Goal: Task Accomplishment & Management: Complete application form

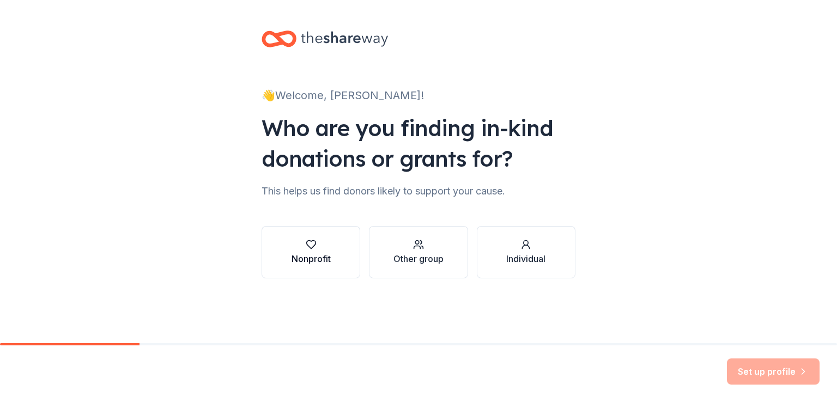
click at [315, 258] on div "Nonprofit" at bounding box center [310, 258] width 39 height 13
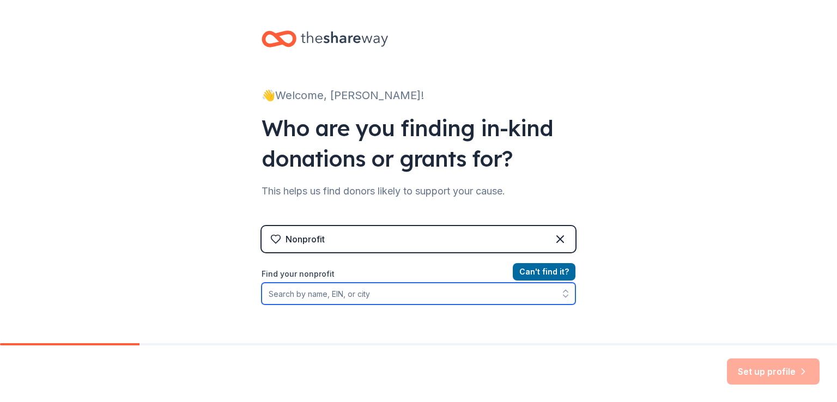
click at [372, 293] on input "Find your nonprofit" at bounding box center [419, 294] width 314 height 22
paste input "23-7044164"
type input "23-7044164"
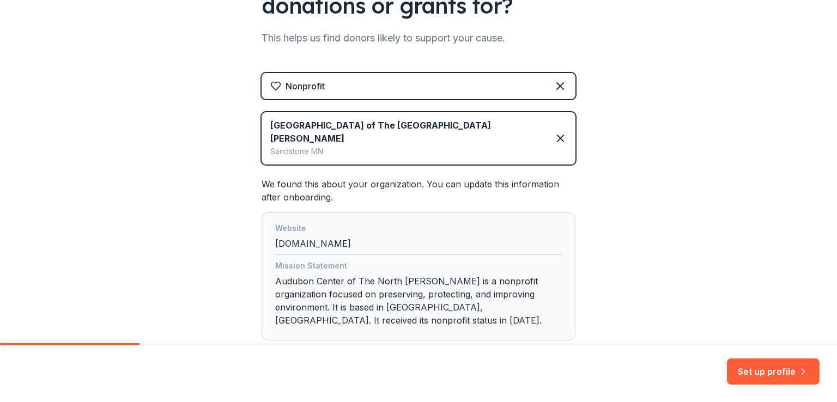
scroll to position [179, 0]
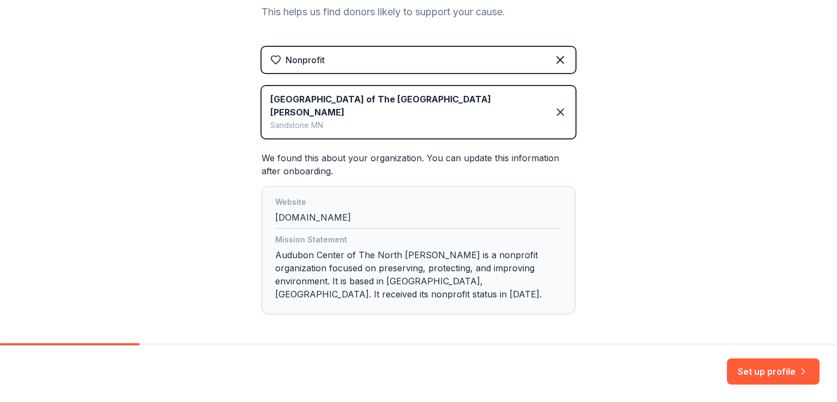
click at [325, 203] on div "Website ospreywilds.org" at bounding box center [418, 212] width 287 height 33
click at [772, 374] on button "Set up profile" at bounding box center [773, 371] width 93 height 26
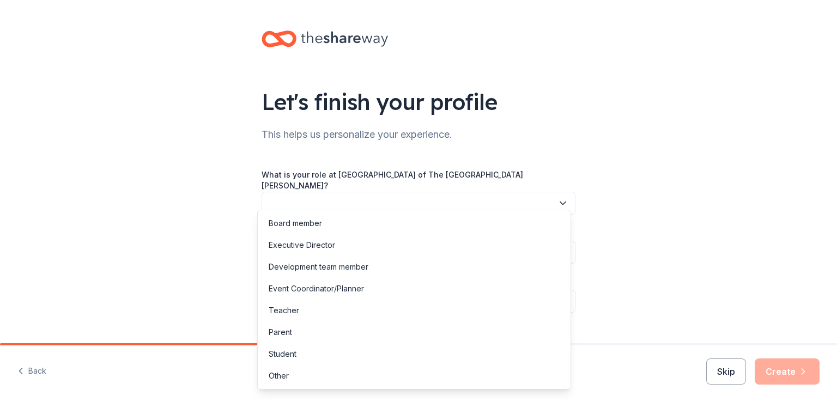
click at [449, 192] on button "button" at bounding box center [419, 203] width 314 height 23
click at [324, 269] on div "Development team member" at bounding box center [319, 266] width 100 height 13
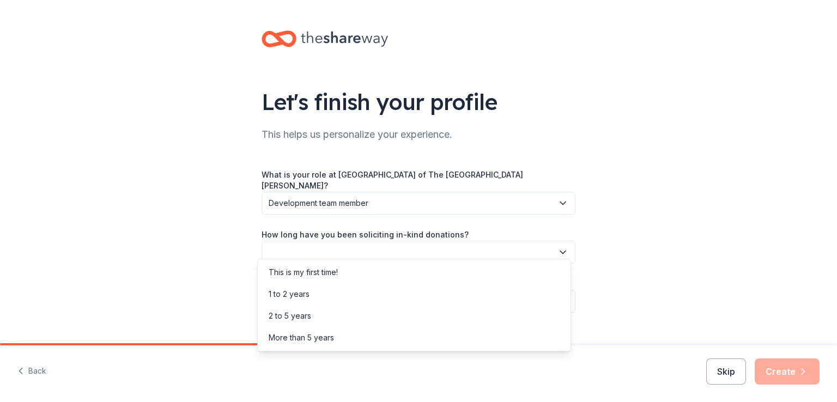
click at [363, 245] on button "button" at bounding box center [419, 252] width 314 height 23
click at [312, 336] on div "More than 5 years" at bounding box center [301, 337] width 65 height 13
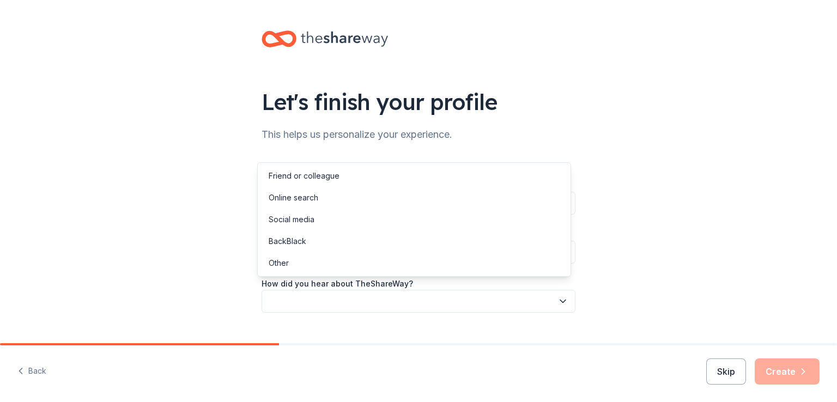
click at [357, 290] on button "button" at bounding box center [419, 301] width 314 height 23
click at [312, 194] on div "Online search" at bounding box center [294, 197] width 50 height 13
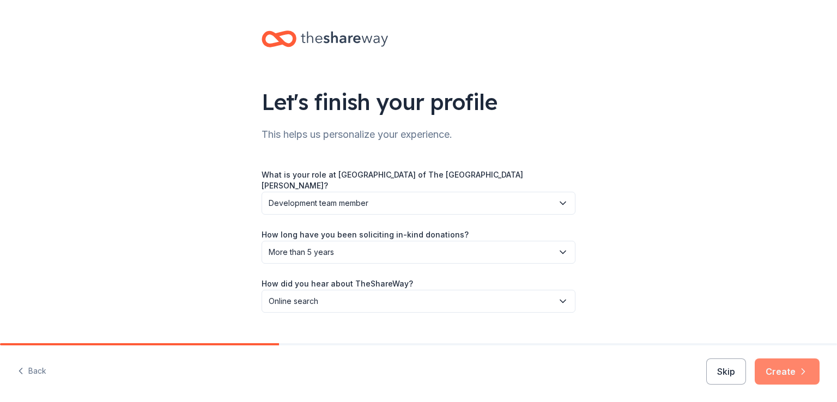
click at [780, 366] on button "Create" at bounding box center [787, 371] width 65 height 26
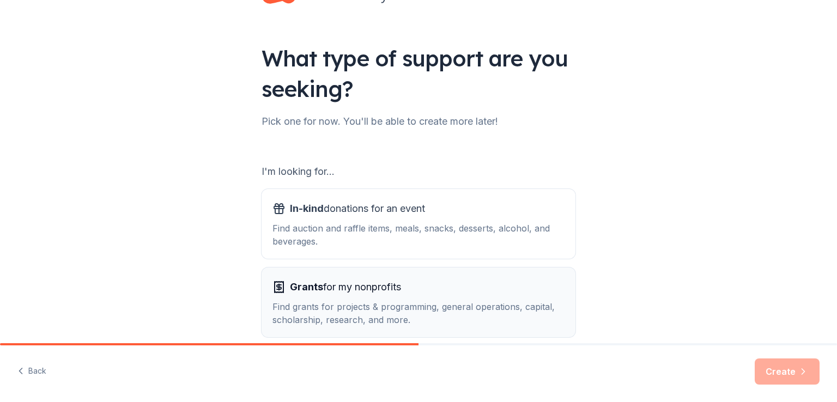
scroll to position [96, 0]
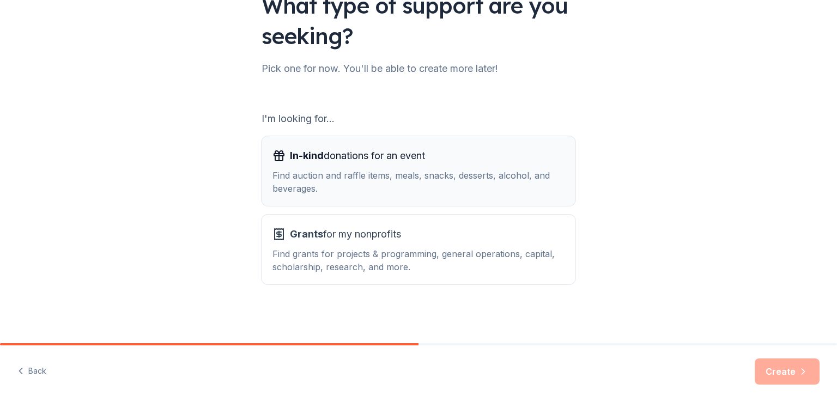
click at [398, 180] on div "Find auction and raffle items, meals, snacks, desserts, alcohol, and beverages." at bounding box center [418, 182] width 292 height 26
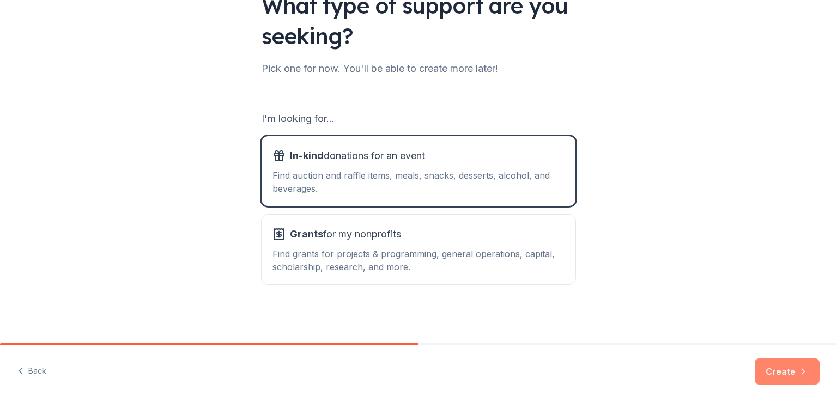
click at [774, 370] on button "Create" at bounding box center [787, 371] width 65 height 26
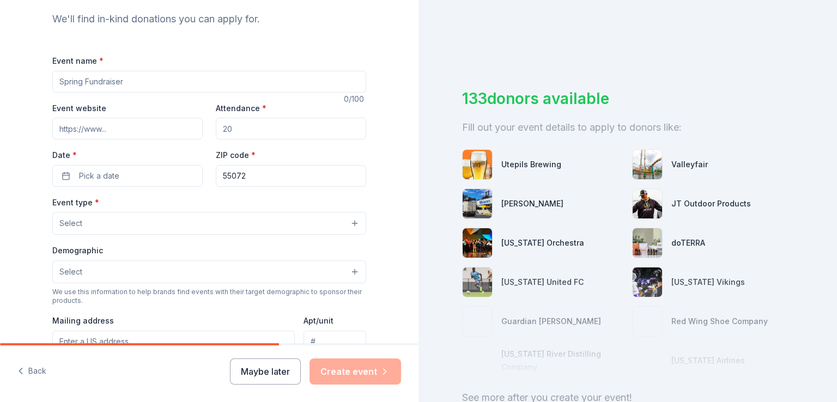
scroll to position [109, 0]
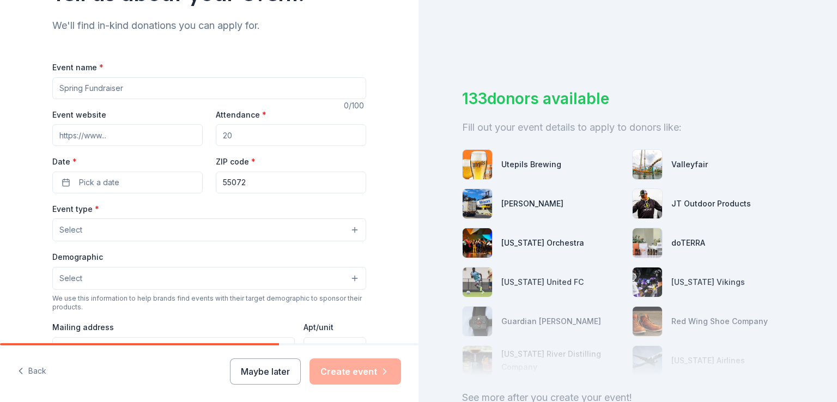
click at [253, 87] on input "Event name *" at bounding box center [209, 88] width 314 height 22
paste input "Osprey Wilds' 9th annual Bids for Kids fundraiser"
type input "Osprey Wilds' 9th annual Bids for Kids fundraiser"
click at [94, 138] on input "Event website" at bounding box center [127, 135] width 150 height 22
paste input "https://ospreywilds.org/event/benefit-week-2025/"
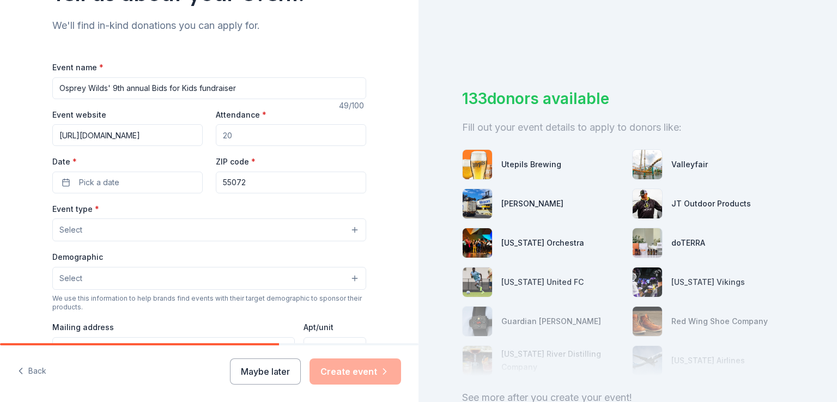
scroll to position [0, 44]
type input "https://ospreywilds.org/event/benefit-week-2025/"
click at [254, 137] on input "Attendance *" at bounding box center [291, 135] width 150 height 22
type input "250"
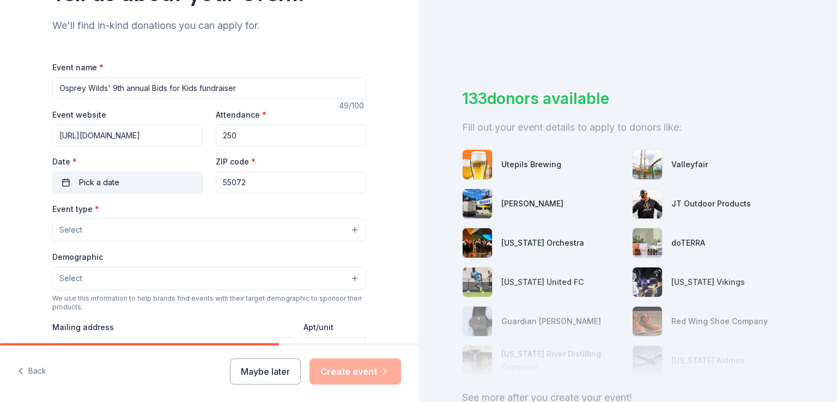
click at [120, 186] on button "Pick a date" at bounding box center [127, 183] width 150 height 22
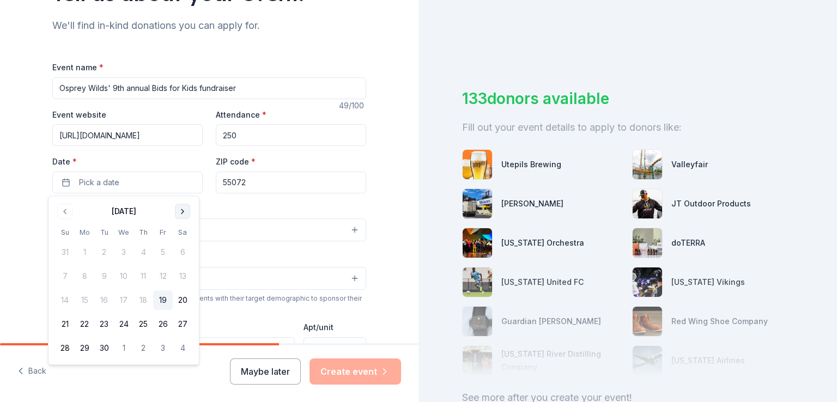
click at [181, 212] on button "Go to next month" at bounding box center [182, 211] width 15 height 15
click at [86, 348] on button "27" at bounding box center [85, 348] width 20 height 20
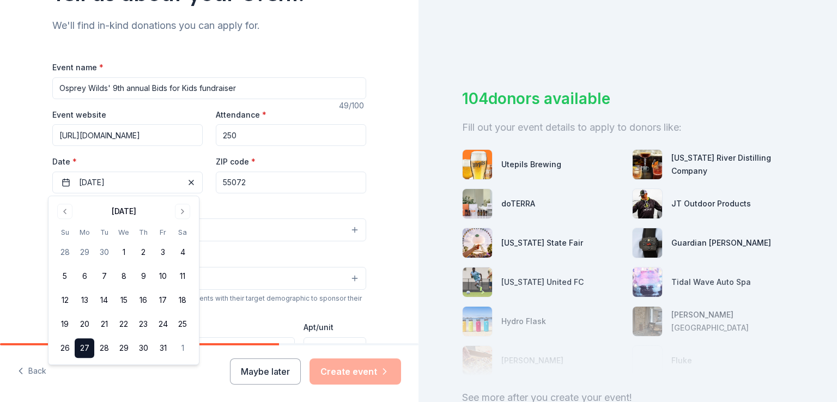
click at [25, 229] on div "Tell us about your event. We'll find in-kind donations you can apply for. Event…" at bounding box center [209, 253] width 418 height 725
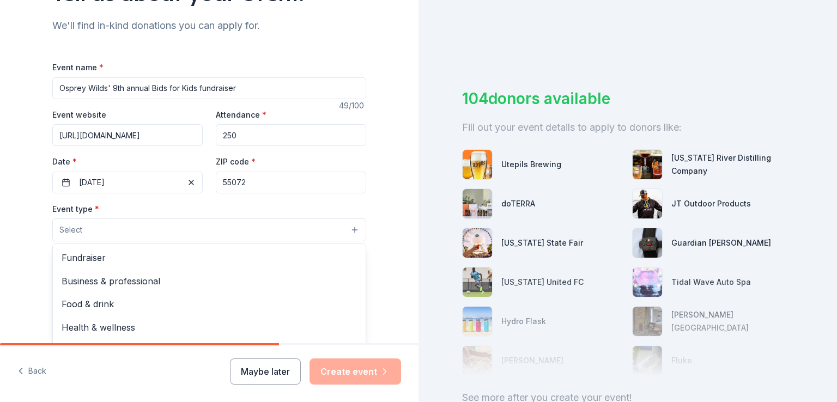
click at [88, 227] on button "Select" at bounding box center [209, 229] width 314 height 23
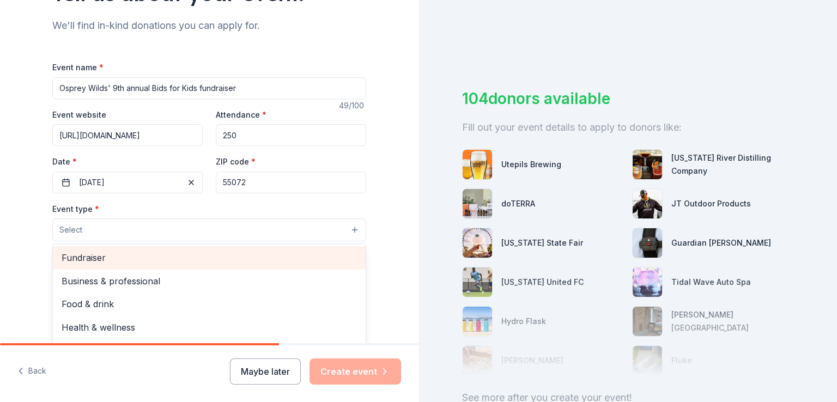
click at [80, 261] on span "Fundraiser" at bounding box center [209, 258] width 295 height 14
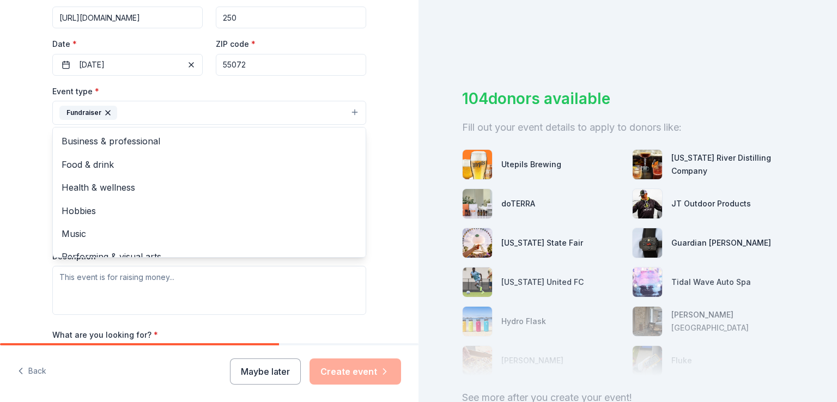
scroll to position [228, 0]
click at [398, 210] on div "Tell us about your event. We'll find in-kind donations you can apply for. Event…" at bounding box center [209, 135] width 418 height 726
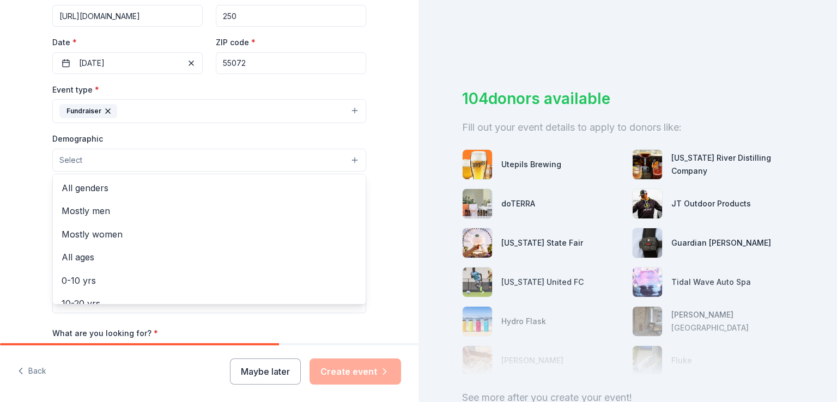
click at [270, 161] on button "Select" at bounding box center [209, 160] width 314 height 23
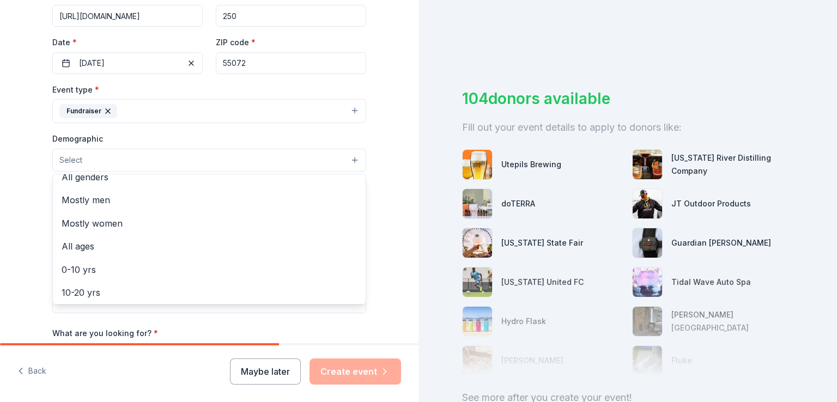
scroll to position [0, 0]
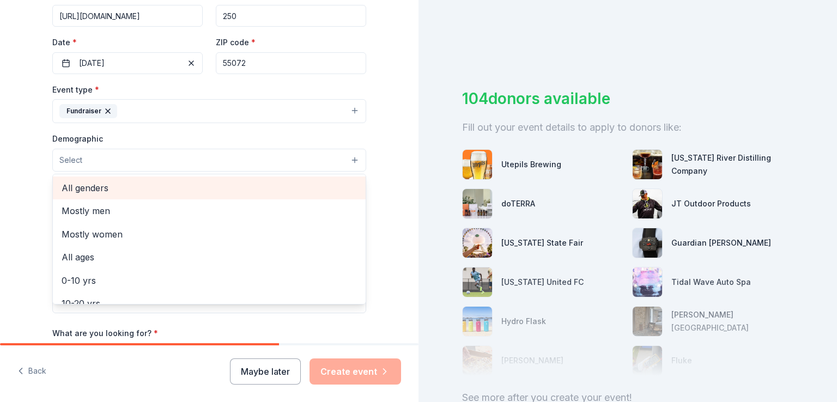
click at [81, 185] on span "All genders" at bounding box center [209, 188] width 295 height 14
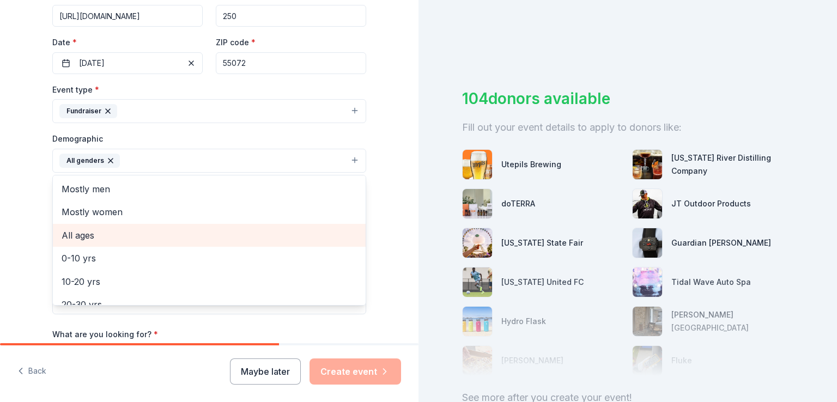
click at [84, 233] on span "All ages" at bounding box center [209, 235] width 295 height 14
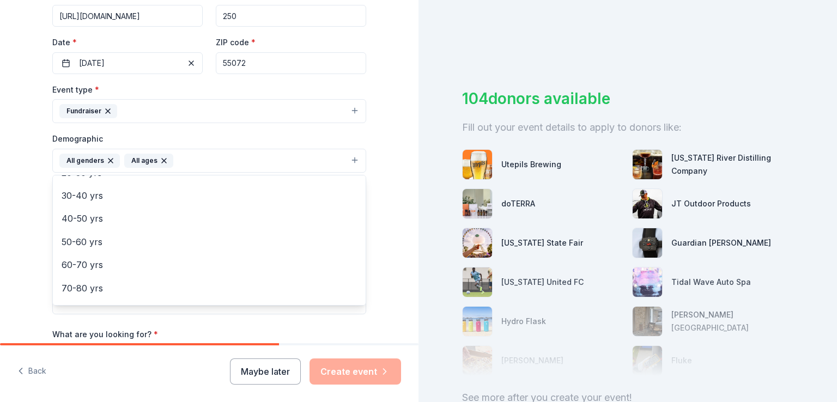
scroll to position [129, 0]
click at [400, 222] on div "Tell us about your event. We'll find in-kind donations you can apply for. Event…" at bounding box center [209, 135] width 418 height 727
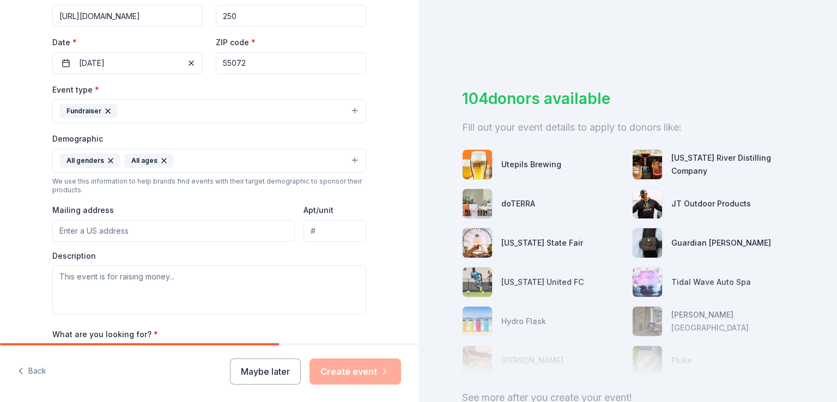
click at [162, 227] on input "Mailing address" at bounding box center [173, 231] width 242 height 22
type input "54165 AUDUBON DR"
type input "PO BOX 530"
drag, startPoint x: 359, startPoint y: 232, endPoint x: 301, endPoint y: 232, distance: 57.8
click at [303, 232] on input "PO BOX 530" at bounding box center [334, 231] width 63 height 22
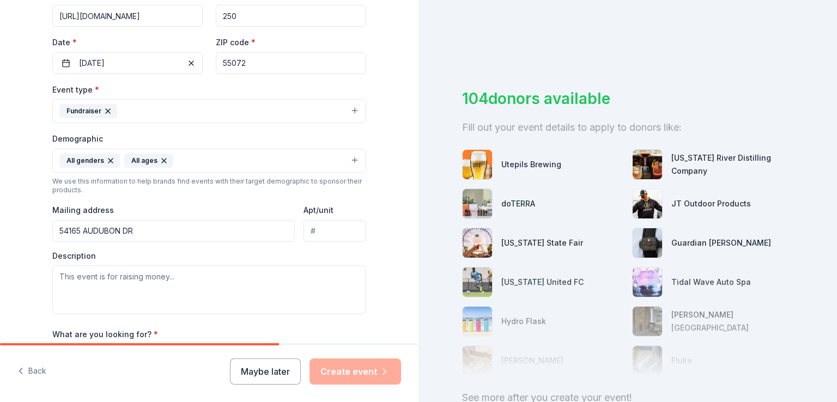
click at [133, 229] on input "54165 AUDUBON DR" at bounding box center [173, 231] width 242 height 22
type input "54165 Audubon Drive, Sandstone, MN, 55072"
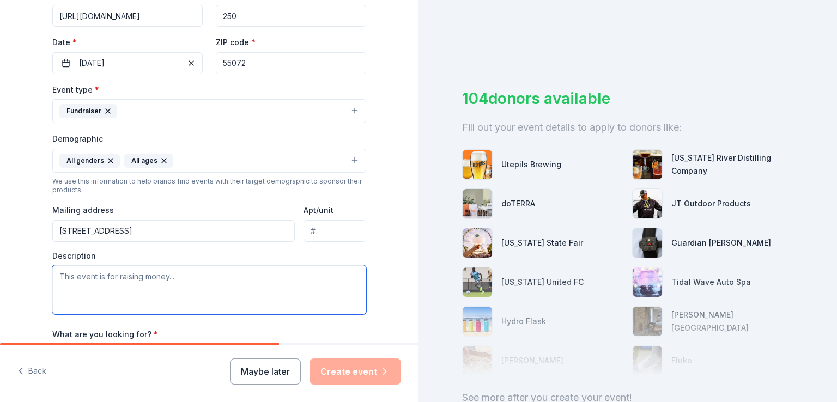
click at [181, 278] on textarea at bounding box center [209, 289] width 314 height 49
click at [102, 282] on textarea at bounding box center [209, 289] width 314 height 49
paste textarea "We are excited to announce our 9th annual Bids for Kids fundraiser that will be…"
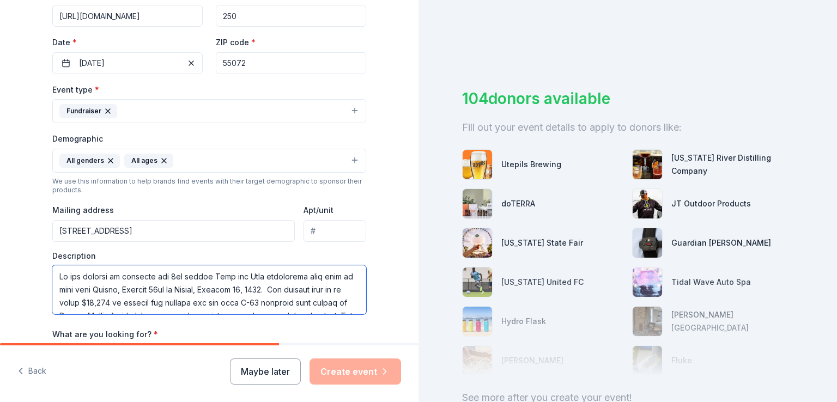
scroll to position [163, 0]
click at [275, 288] on textarea at bounding box center [209, 289] width 314 height 49
drag, startPoint x: 282, startPoint y: 287, endPoint x: 252, endPoint y: 288, distance: 30.6
click at [252, 288] on textarea at bounding box center [209, 289] width 314 height 49
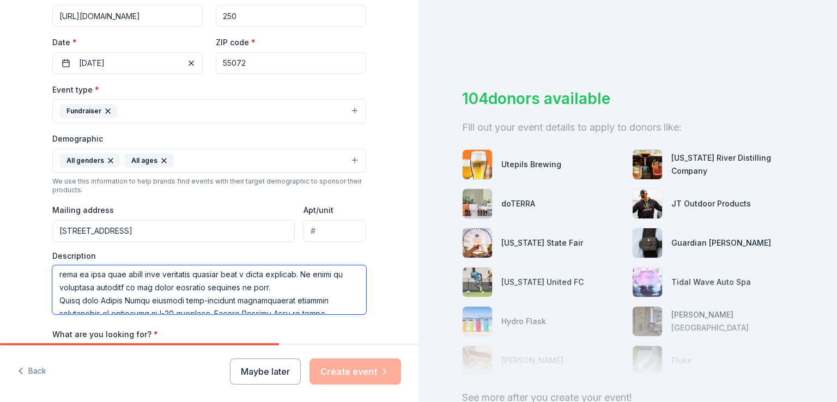
click at [285, 289] on textarea at bounding box center [209, 289] width 314 height 49
paste textarea "We request the gift or gifts be $50 value or greater, or multiple smaller items…"
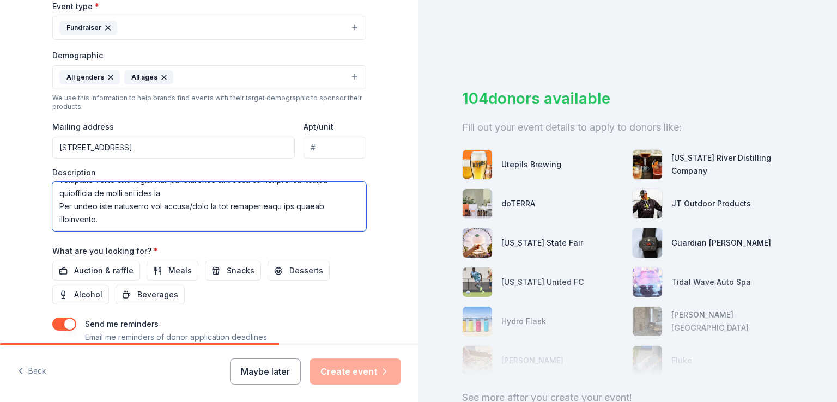
scroll to position [337, 0]
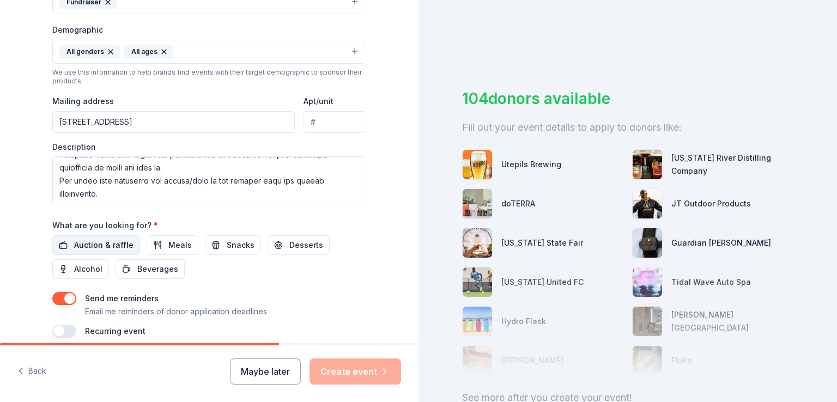
click at [74, 241] on span "Auction & raffle" at bounding box center [103, 245] width 59 height 13
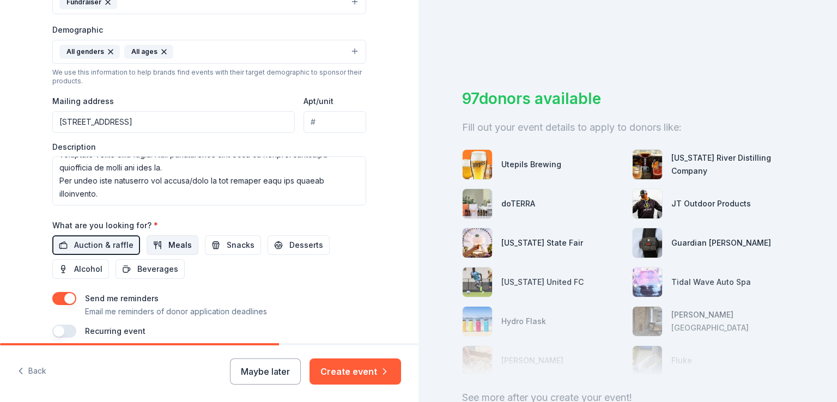
click at [173, 245] on span "Meals" at bounding box center [179, 245] width 23 height 13
click at [155, 250] on button "Meals" at bounding box center [173, 245] width 52 height 20
click at [80, 271] on span "Alcohol" at bounding box center [88, 269] width 28 height 13
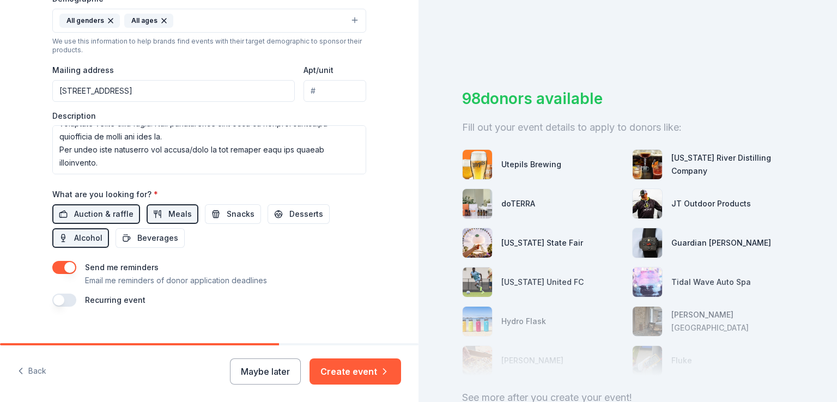
scroll to position [384, 0]
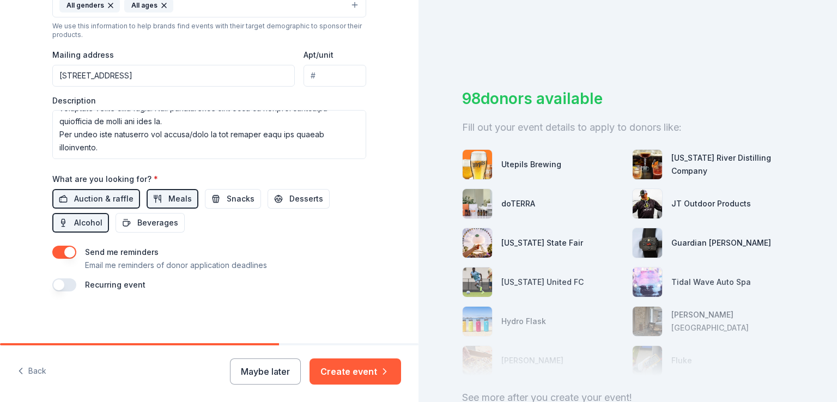
drag, startPoint x: 360, startPoint y: 375, endPoint x: 366, endPoint y: 282, distance: 93.9
click at [362, 296] on div "Tell us about your event. We'll find in-kind donations you can apply for. Event…" at bounding box center [209, 201] width 418 height 402
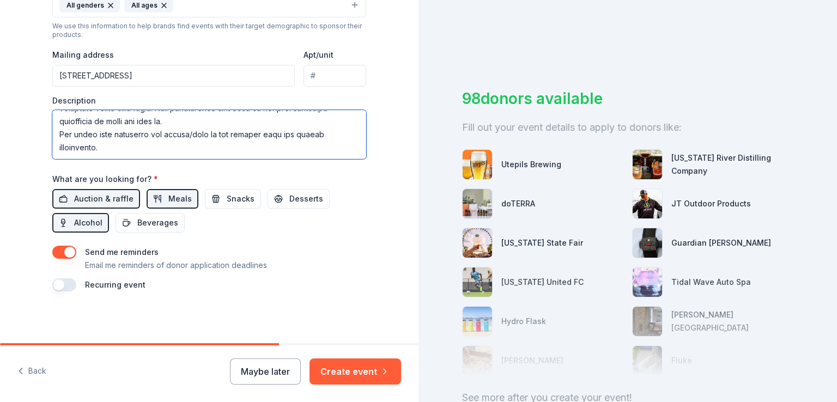
click at [124, 145] on textarea at bounding box center [209, 134] width 314 height 49
paste textarea "Please see https://ospreywilds.org/event/benefit-week-2025/ for further informa…"
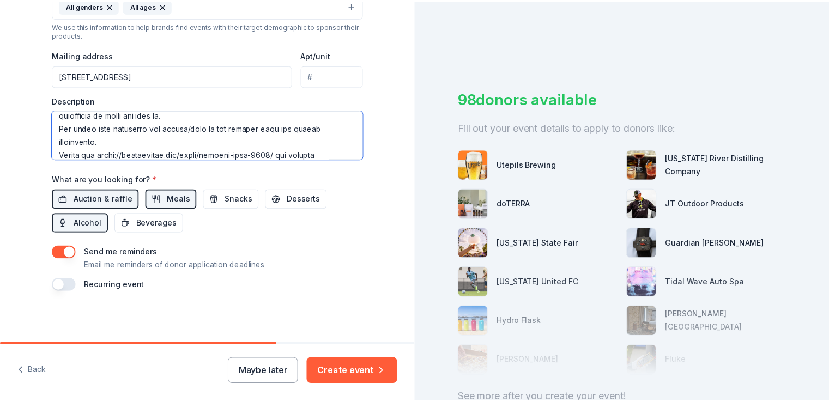
scroll to position [216, 0]
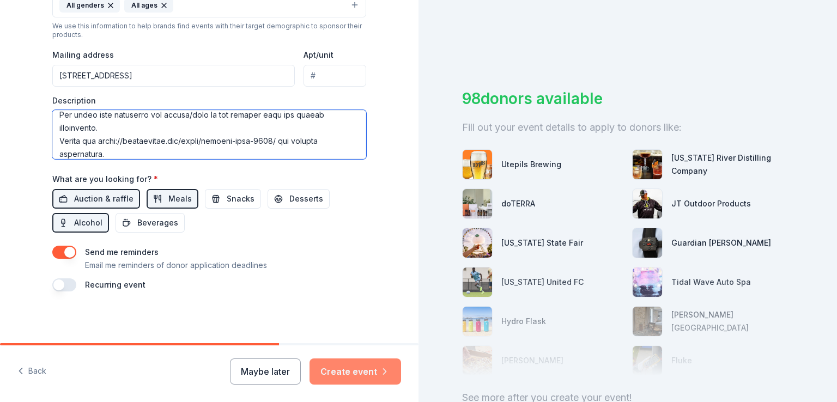
type textarea "We are excited to announce our 9th annual Bids for Kids fundraiser that will be…"
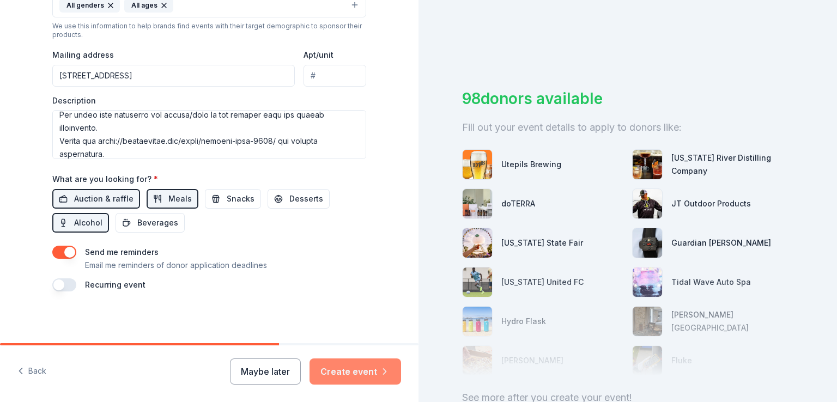
click at [362, 367] on button "Create event" at bounding box center [355, 371] width 92 height 26
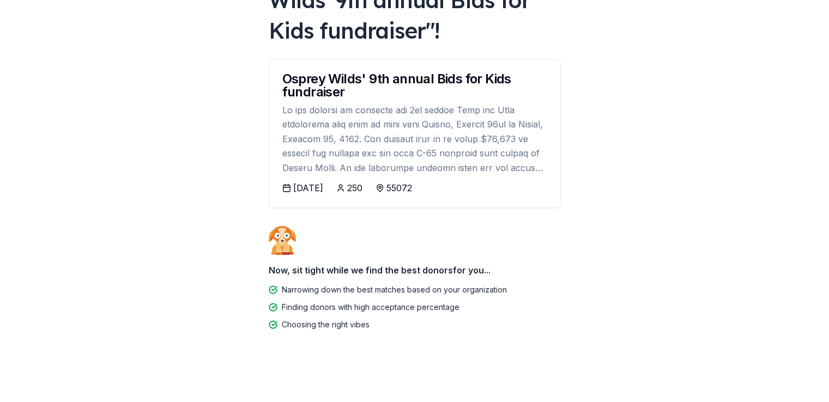
scroll to position [116, 0]
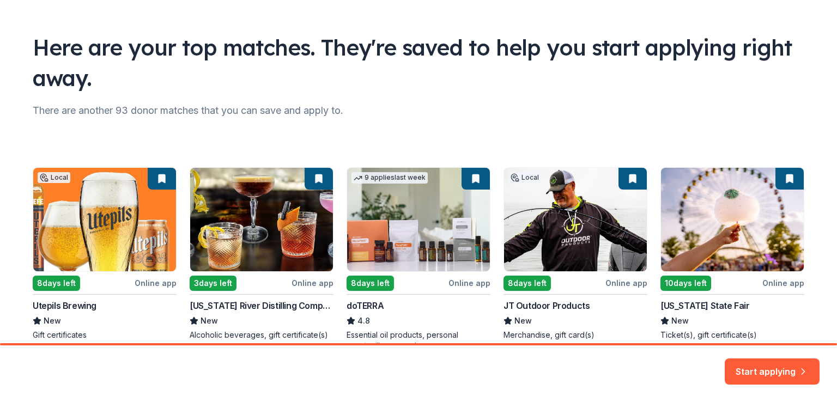
scroll to position [109, 0]
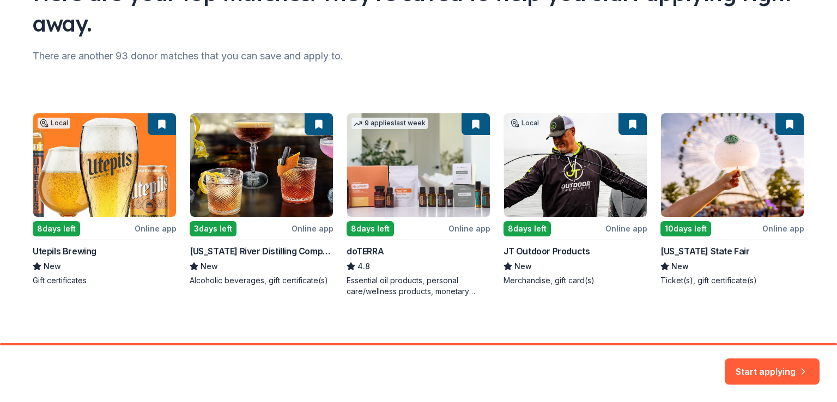
drag, startPoint x: 46, startPoint y: 251, endPoint x: 94, endPoint y: 282, distance: 57.1
click at [94, 282] on div "Local 8 days left Online app Utepils Brewing New Gift certificates 3 days left …" at bounding box center [418, 205] width 771 height 184
click at [81, 209] on div "Local 8 days left Online app Utepils Brewing New Gift certificates 3 days left …" at bounding box center [418, 205] width 771 height 184
click at [51, 223] on div "Local 8 days left Online app Utepils Brewing New Gift certificates 3 days left …" at bounding box center [418, 205] width 771 height 184
click at [94, 158] on div "Local 8 days left Online app Utepils Brewing New Gift certificates 3 days left …" at bounding box center [418, 205] width 771 height 184
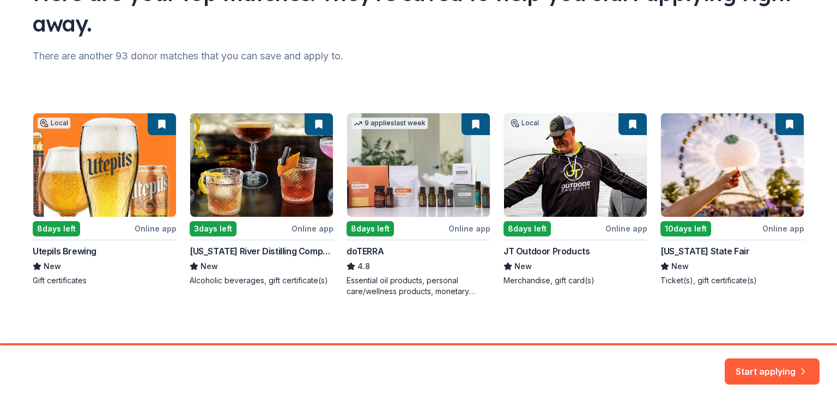
click at [155, 123] on div "Local 8 days left Online app Utepils Brewing New Gift certificates 3 days left …" at bounding box center [418, 205] width 771 height 184
click at [764, 368] on button "Start applying" at bounding box center [772, 365] width 95 height 26
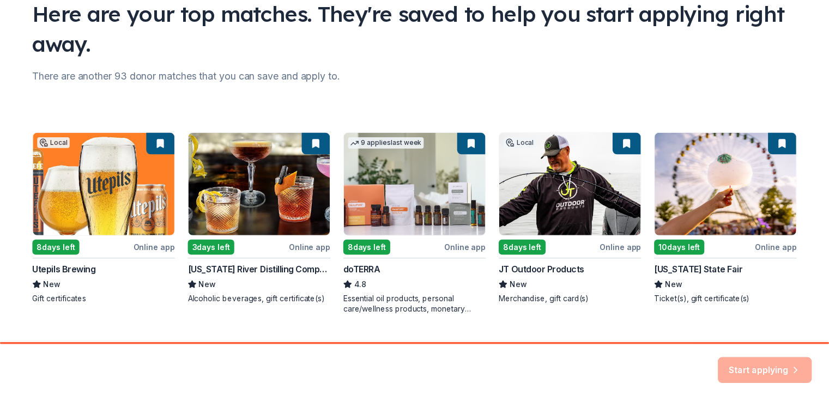
scroll to position [115, 0]
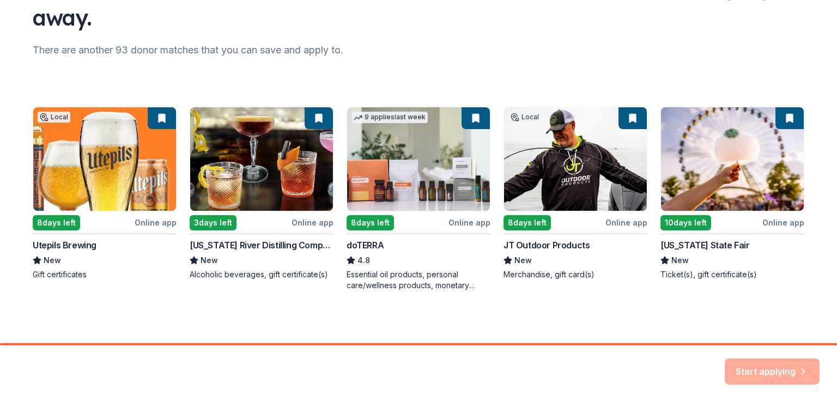
click at [472, 114] on div "Local 8 days left Online app Utepils Brewing New Gift certificates 3 days left …" at bounding box center [418, 199] width 771 height 184
click at [314, 116] on div "Local 8 days left Online app Utepils Brewing New Gift certificates 3 days left …" at bounding box center [418, 199] width 771 height 184
click at [150, 117] on div "Local 8 days left Online app Utepils Brewing New Gift certificates 3 days left …" at bounding box center [418, 199] width 771 height 184
click at [629, 121] on div "Local 8 days left Online app Utepils Brewing New Gift certificates 3 days left …" at bounding box center [418, 199] width 771 height 184
click at [788, 113] on div "Local 8 days left Online app Utepils Brewing New Gift certificates 3 days left …" at bounding box center [418, 199] width 771 height 184
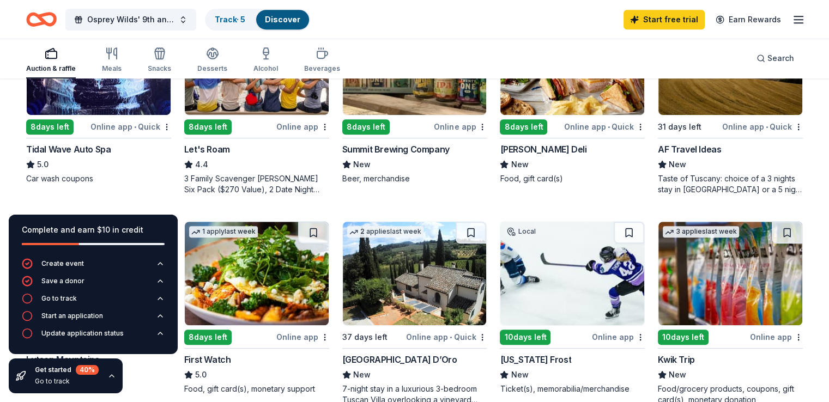
scroll to position [545, 0]
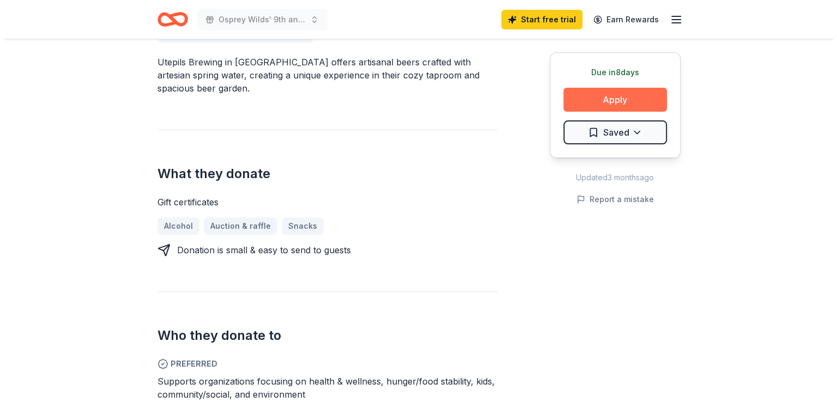
scroll to position [327, 0]
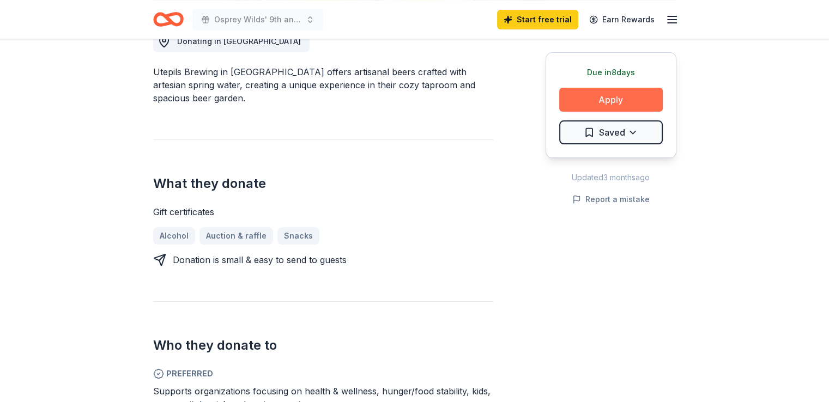
click at [602, 98] on button "Apply" at bounding box center [611, 100] width 104 height 24
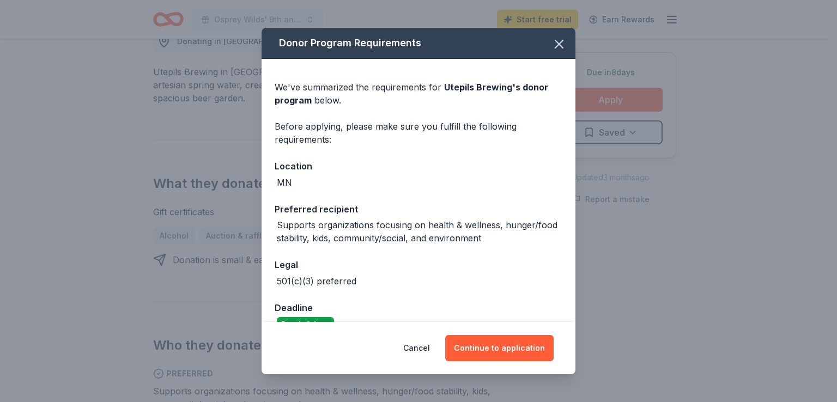
scroll to position [23, 0]
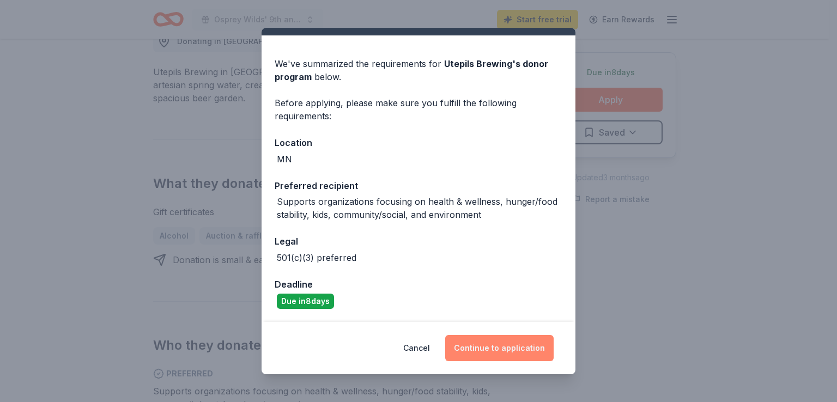
click at [506, 348] on button "Continue to application" at bounding box center [499, 348] width 108 height 26
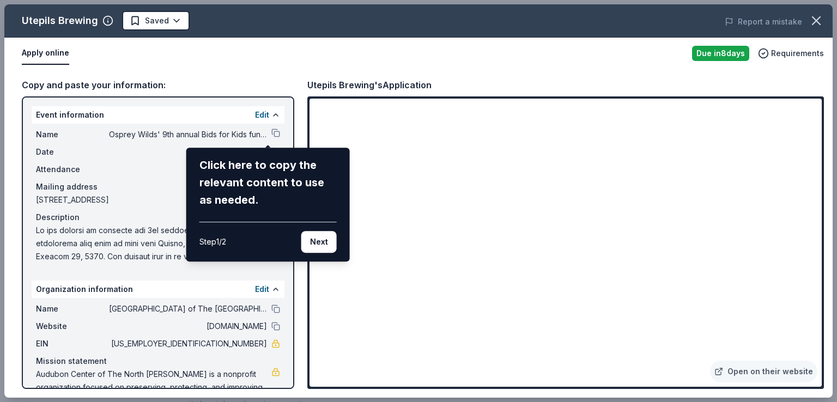
click at [539, 281] on div "Utepils Brewing Saved Report a mistake Apply online Due in 8 days Requirements …" at bounding box center [418, 200] width 828 height 393
click at [548, 282] on div "Utepils Brewing Saved Report a mistake Apply online Due in 8 days Requirements …" at bounding box center [418, 200] width 828 height 393
click at [549, 282] on div "Utepils Brewing Saved Report a mistake Apply online Due in 8 days Requirements …" at bounding box center [418, 200] width 828 height 393
click at [549, 283] on div "Utepils Brewing Saved Report a mistake Apply online Due in 8 days Requirements …" at bounding box center [418, 200] width 828 height 393
click at [549, 286] on div "Utepils Brewing Saved Report a mistake Apply online Due in 8 days Requirements …" at bounding box center [418, 200] width 828 height 393
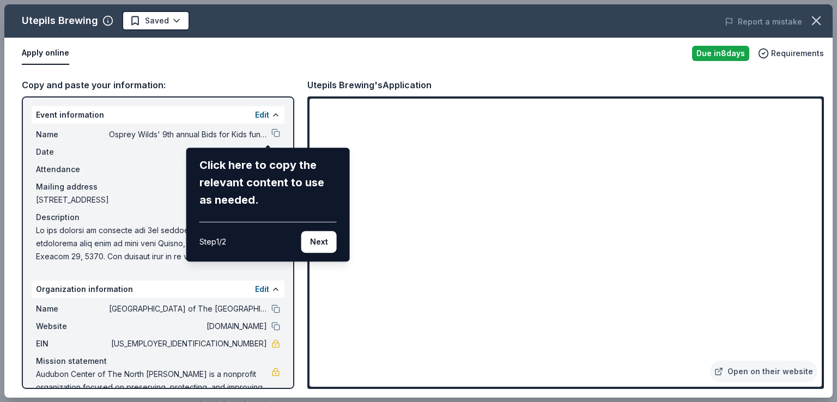
click at [116, 201] on div "Utepils Brewing Saved Report a mistake Apply online Due in 8 days Requirements …" at bounding box center [418, 200] width 828 height 393
click at [268, 305] on div "Utepils Brewing Saved Report a mistake Apply online Due in 8 days Requirements …" at bounding box center [418, 200] width 828 height 393
click at [258, 290] on div "Utepils Brewing Saved Report a mistake Apply online Due in 8 days Requirements …" at bounding box center [418, 200] width 828 height 393
click at [255, 288] on div "Utepils Brewing Saved Report a mistake Apply online Due in 8 days Requirements …" at bounding box center [418, 200] width 828 height 393
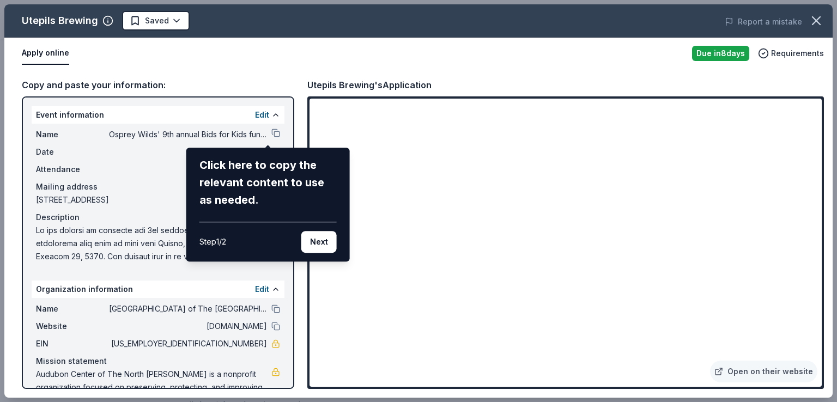
click at [254, 288] on div "Utepils Brewing Saved Report a mistake Apply online Due in 8 days Requirements …" at bounding box center [418, 200] width 828 height 393
click at [253, 291] on div "Utepils Brewing Saved Report a mistake Apply online Due in 8 days Requirements …" at bounding box center [418, 200] width 828 height 393
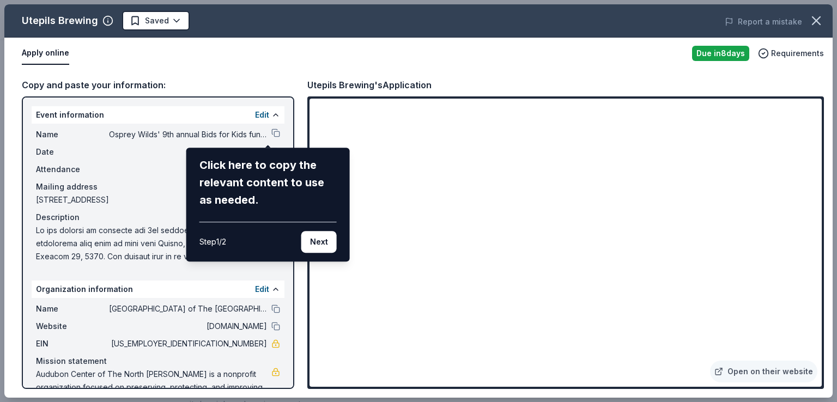
click at [252, 287] on div "Utepils Brewing Saved Report a mistake Apply online Due in 8 days Requirements …" at bounding box center [418, 200] width 828 height 393
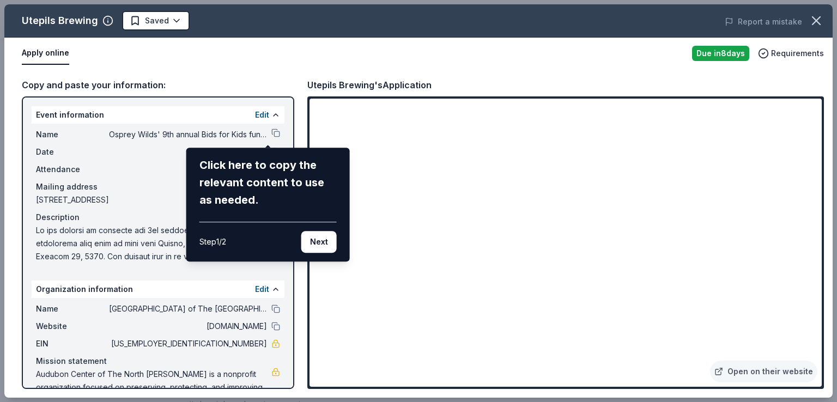
click at [260, 291] on div "Utepils Brewing Saved Report a mistake Apply online Due in 8 days Requirements …" at bounding box center [418, 200] width 828 height 393
click at [259, 291] on div "Utepils Brewing Saved Report a mistake Apply online Due in 8 days Requirements …" at bounding box center [418, 200] width 828 height 393
click at [569, 285] on div "Utepils Brewing Saved Report a mistake Apply online Due in 8 days Requirements …" at bounding box center [418, 200] width 828 height 393
click at [376, 84] on div "Utepils Brewing Saved Report a mistake Apply online Due in 8 days Requirements …" at bounding box center [418, 200] width 828 height 393
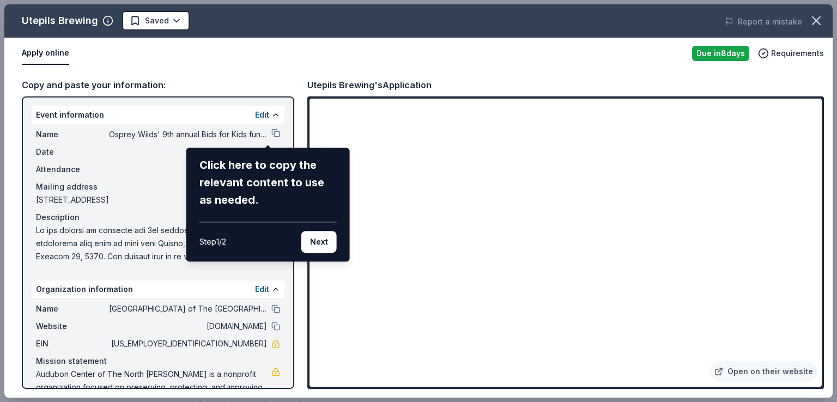
drag, startPoint x: 372, startPoint y: 84, endPoint x: 308, endPoint y: 81, distance: 63.3
click at [308, 81] on div "Utepils Brewing Saved Report a mistake Apply online Due in 8 days Requirements …" at bounding box center [418, 200] width 828 height 393
click at [315, 241] on button "Next" at bounding box center [318, 242] width 35 height 22
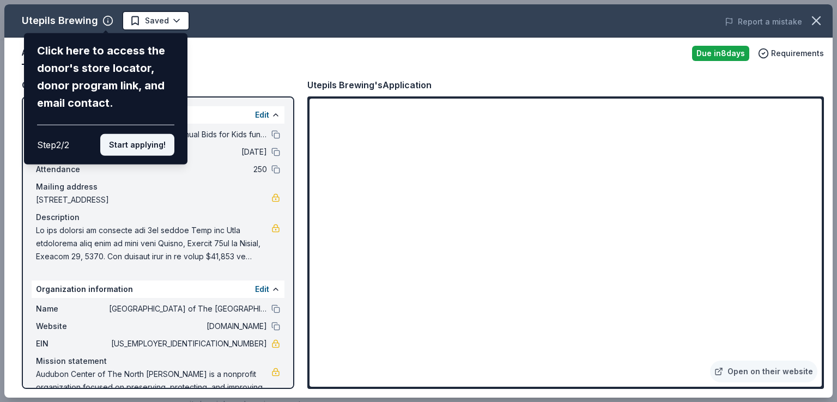
click at [132, 146] on button "Start applying!" at bounding box center [137, 145] width 74 height 22
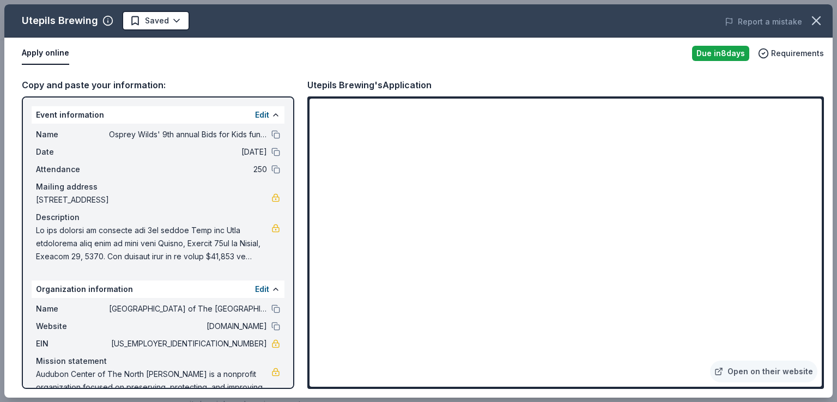
click at [252, 116] on div "Utepils Brewing Saved Report a mistake Apply online Due in 8 days Requirements …" at bounding box center [418, 200] width 828 height 393
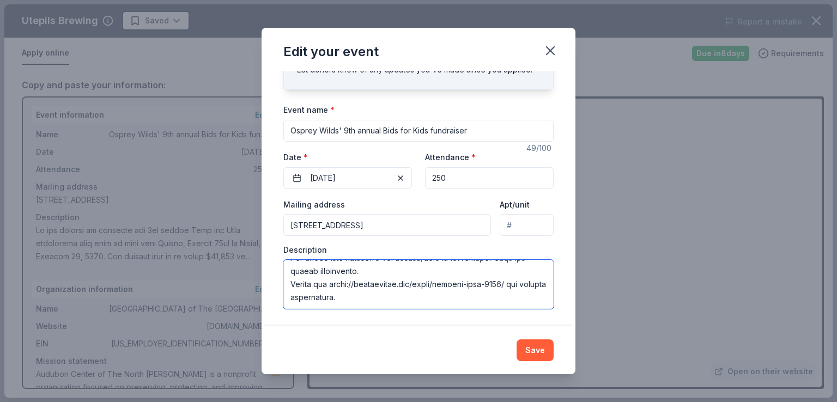
scroll to position [0, 0]
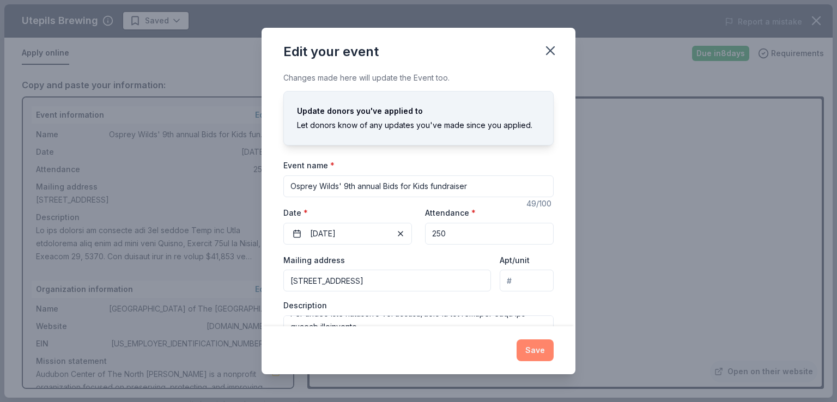
click at [532, 349] on button "Save" at bounding box center [534, 350] width 37 height 22
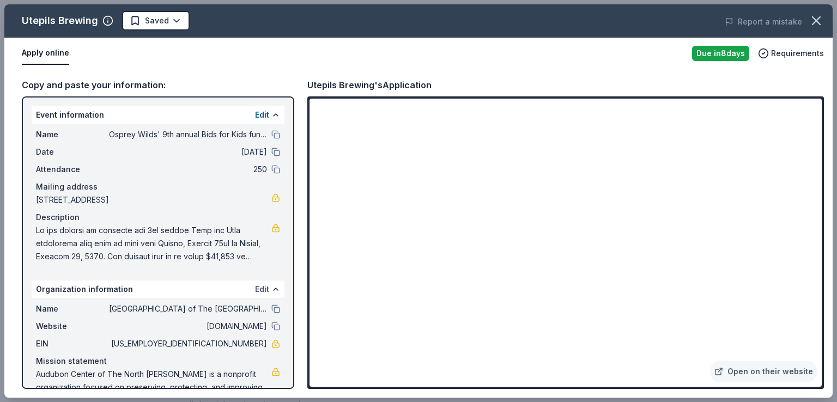
click at [255, 289] on button "Edit" at bounding box center [262, 289] width 14 height 13
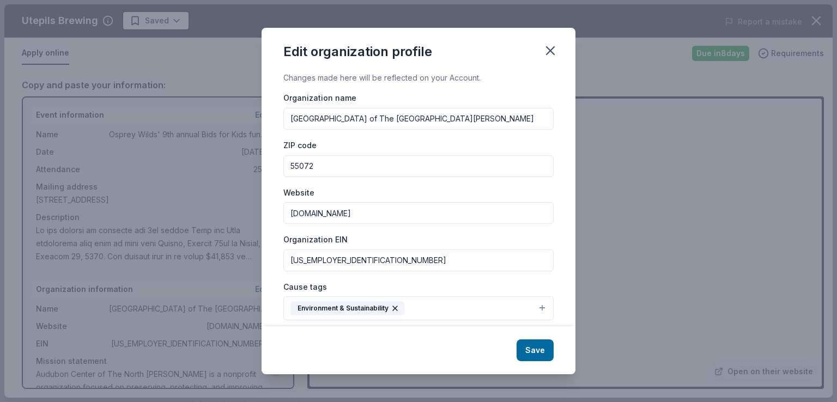
drag, startPoint x: 446, startPoint y: 117, endPoint x: 274, endPoint y: 119, distance: 172.2
click at [274, 118] on div "Changes made here will be reflected on your Account. Organization name Audubon …" at bounding box center [419, 198] width 314 height 254
type input "Osprey Wilds Environmental Learning Center"
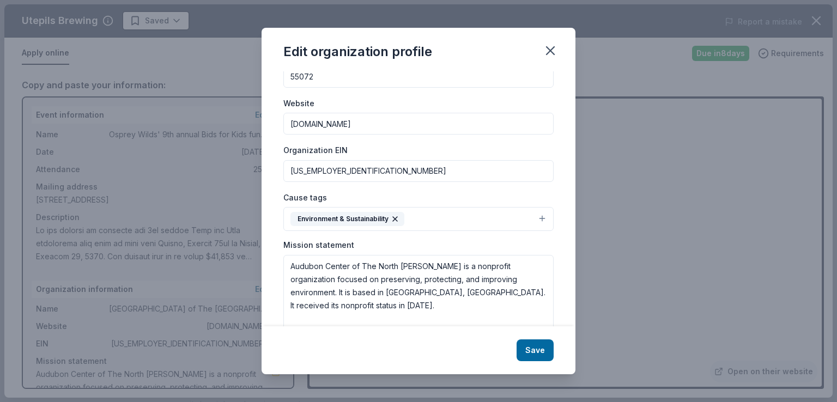
scroll to position [109, 0]
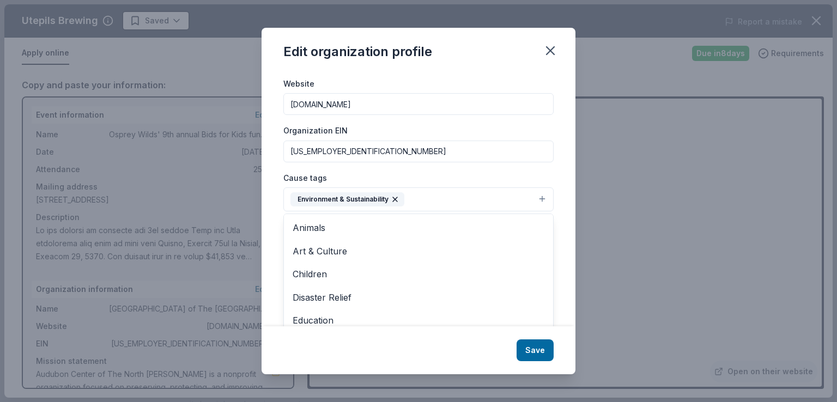
click at [537, 198] on button "Environment & Sustainability" at bounding box center [418, 199] width 270 height 24
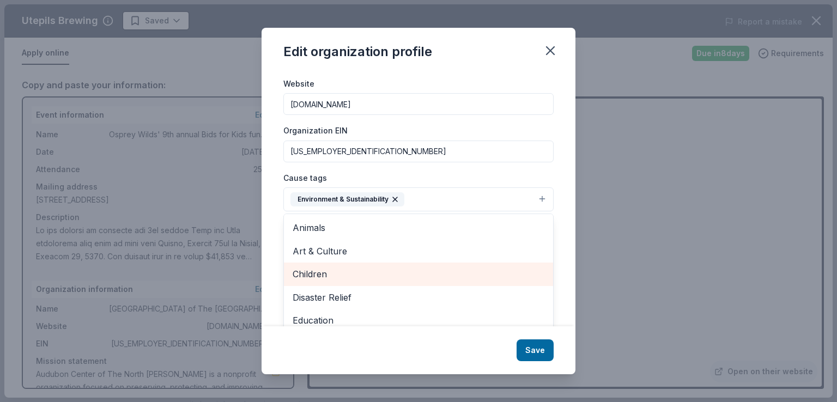
click at [312, 273] on span "Children" at bounding box center [419, 274] width 252 height 14
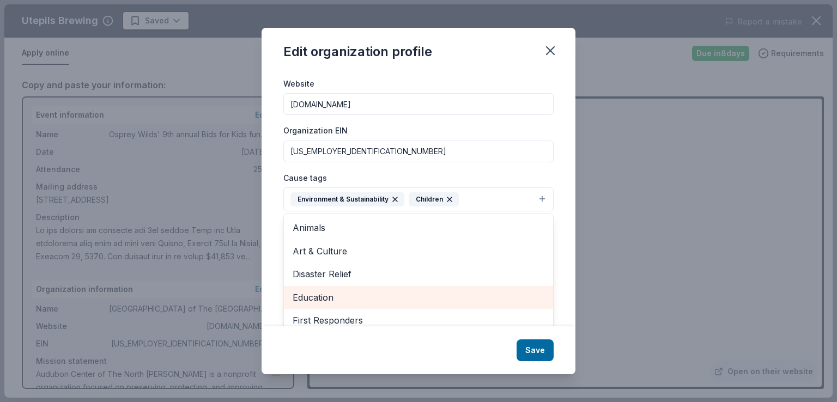
click at [321, 296] on span "Education" at bounding box center [419, 297] width 252 height 14
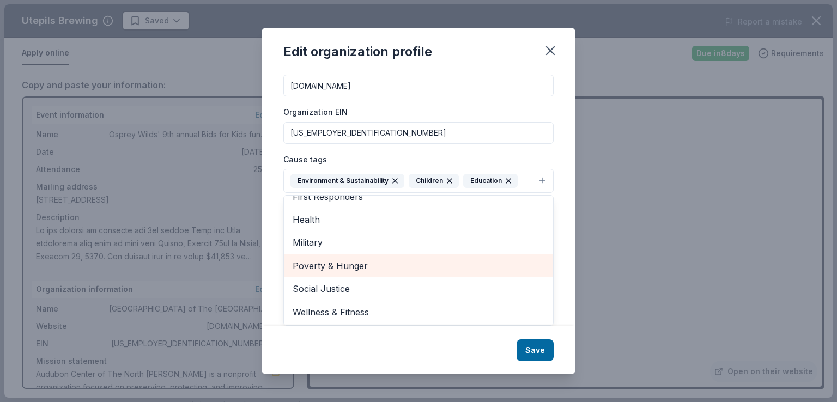
scroll to position [82, 0]
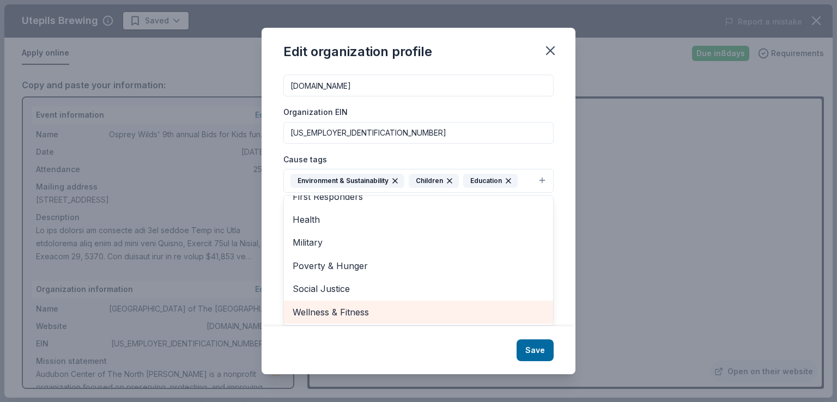
click at [359, 308] on span "Wellness & Fitness" at bounding box center [419, 312] width 252 height 14
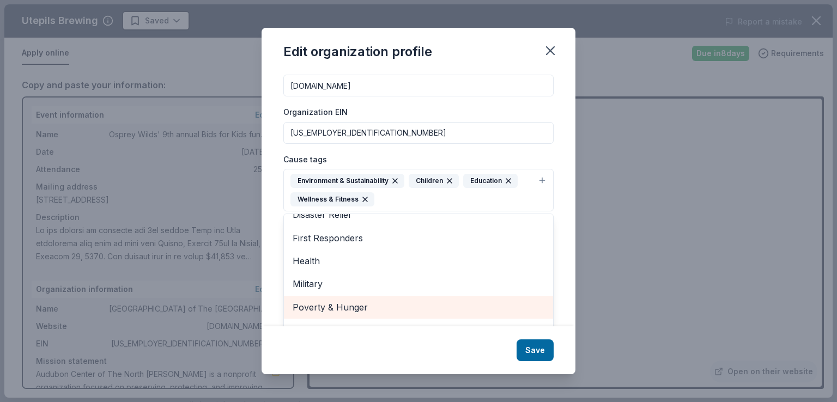
scroll to position [59, 0]
click at [532, 349] on div "Edit organization profile Changes made here will be reflected on your Account. …" at bounding box center [419, 201] width 314 height 346
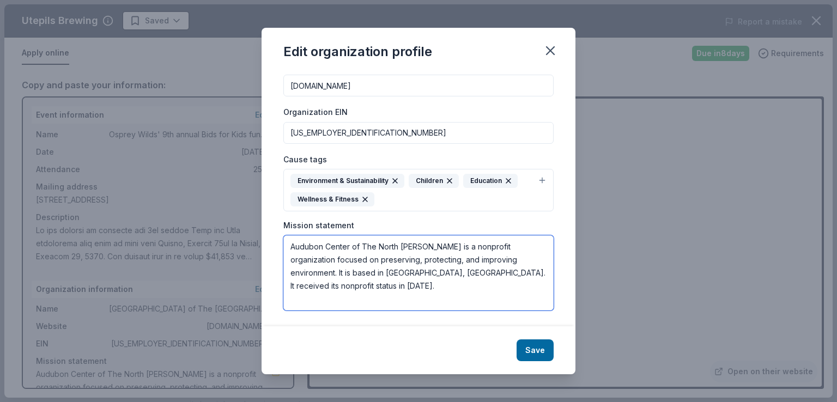
drag, startPoint x: 287, startPoint y: 242, endPoint x: 532, endPoint y: 277, distance: 247.7
click at [532, 277] on textarea "Audubon Center of The North Woods is a nonprofit organization focused on preser…" at bounding box center [418, 272] width 270 height 75
paste textarea "Osprey Wilds is a 501(c)(3) public charity, residential environmental learning …"
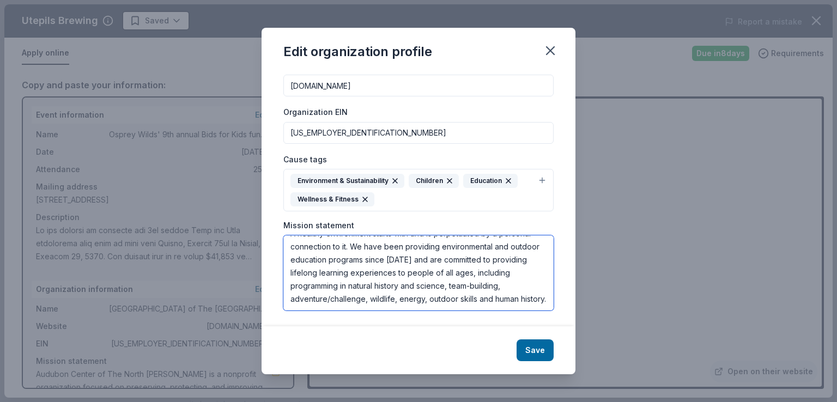
scroll to position [118, 0]
type textarea "Osprey Wilds is a 501(c)(3) public charity, residential environmental learning …"
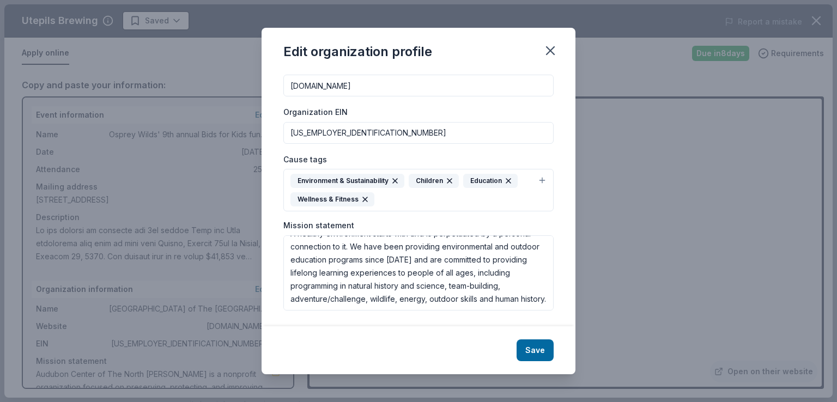
click at [535, 349] on button "Save" at bounding box center [534, 350] width 37 height 22
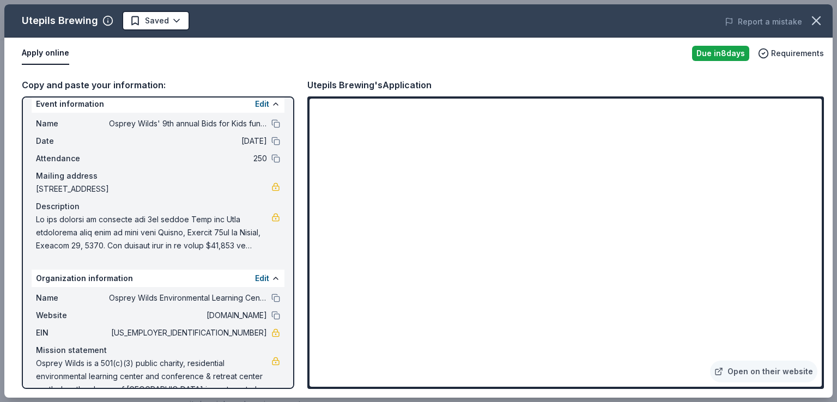
scroll to position [0, 0]
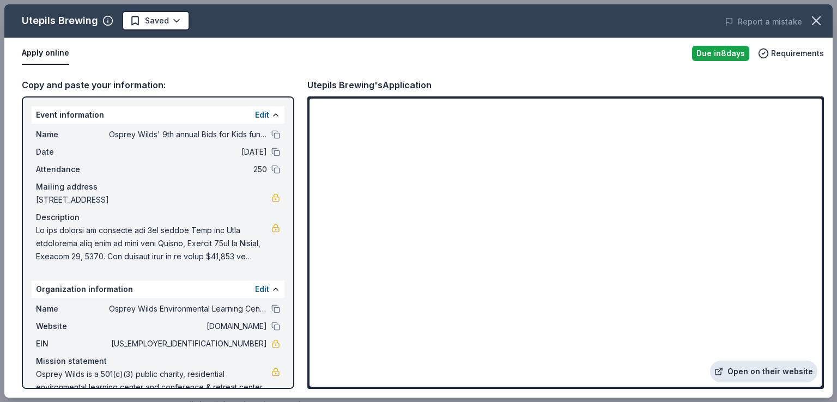
click at [737, 374] on link "Open on their website" at bounding box center [763, 372] width 107 height 22
click at [752, 369] on link "Open on their website" at bounding box center [763, 372] width 107 height 22
click at [211, 252] on span at bounding box center [153, 243] width 235 height 39
click at [200, 252] on span at bounding box center [153, 243] width 235 height 39
click at [208, 235] on span at bounding box center [153, 243] width 235 height 39
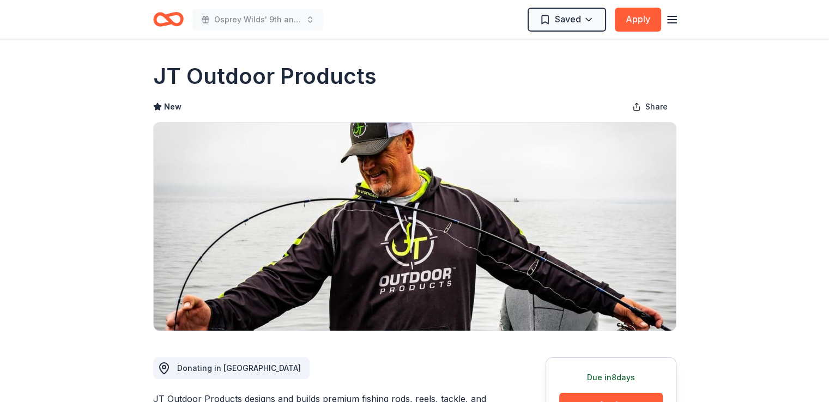
drag, startPoint x: 372, startPoint y: 78, endPoint x: 153, endPoint y: 70, distance: 219.2
click at [153, 70] on div "JT Outdoor Products" at bounding box center [414, 76] width 523 height 31
drag, startPoint x: 153, startPoint y: 72, endPoint x: 383, endPoint y: 81, distance: 230.6
click at [383, 81] on div "JT Outdoor Products" at bounding box center [414, 76] width 523 height 31
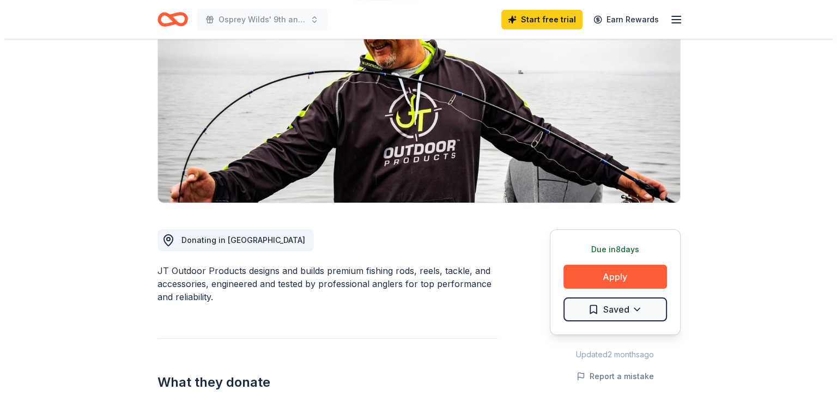
scroll to position [163, 0]
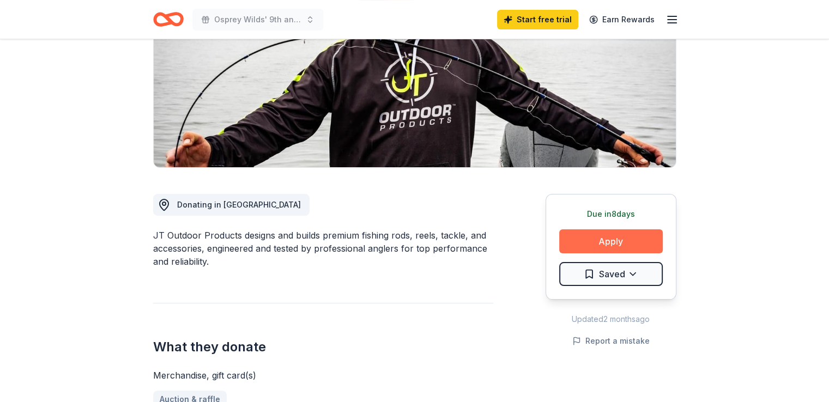
click at [613, 239] on button "Apply" at bounding box center [611, 241] width 104 height 24
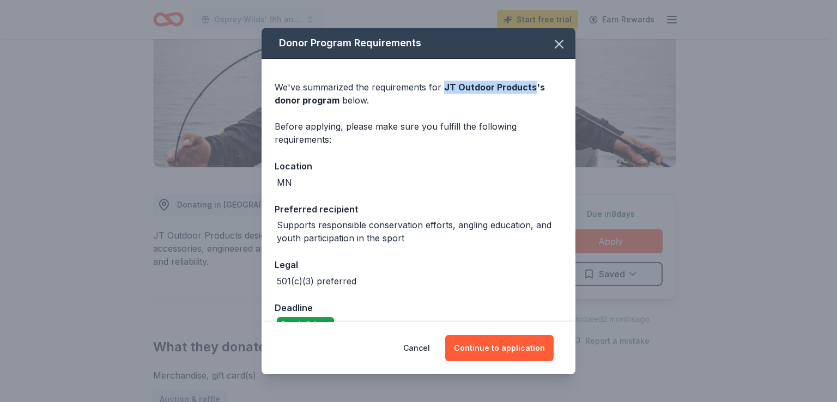
drag, startPoint x: 530, startPoint y: 86, endPoint x: 441, endPoint y: 83, distance: 88.8
click at [441, 83] on div "We've summarized the requirements for JT Outdoor Products 's donor program belo…" at bounding box center [419, 94] width 288 height 26
click at [501, 347] on button "Continue to application" at bounding box center [499, 348] width 108 height 26
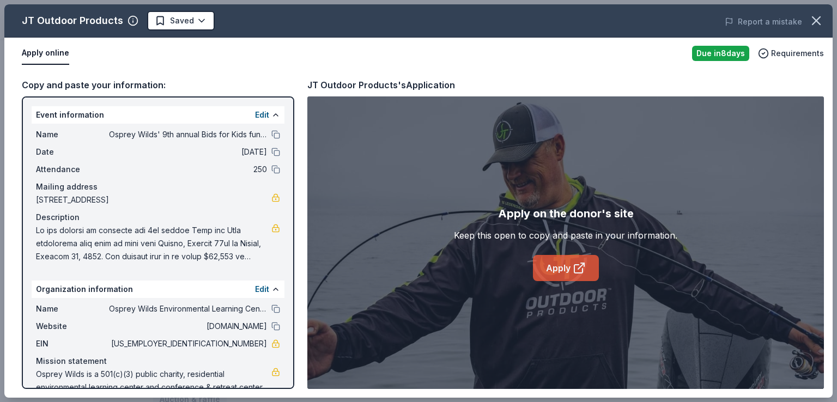
click at [566, 269] on link "Apply" at bounding box center [566, 268] width 66 height 26
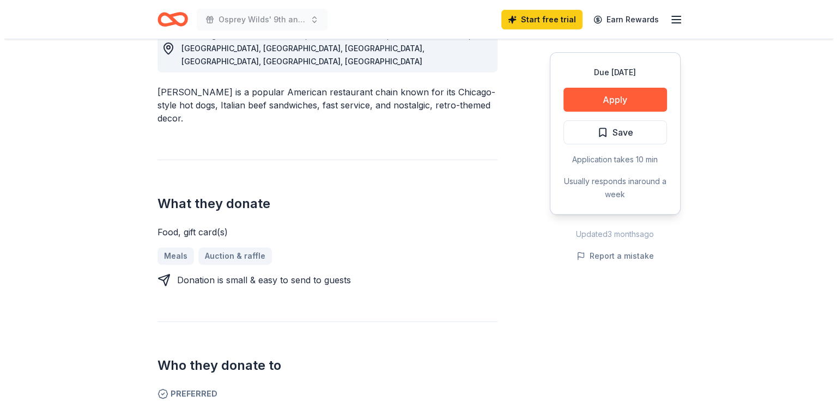
scroll to position [327, 0]
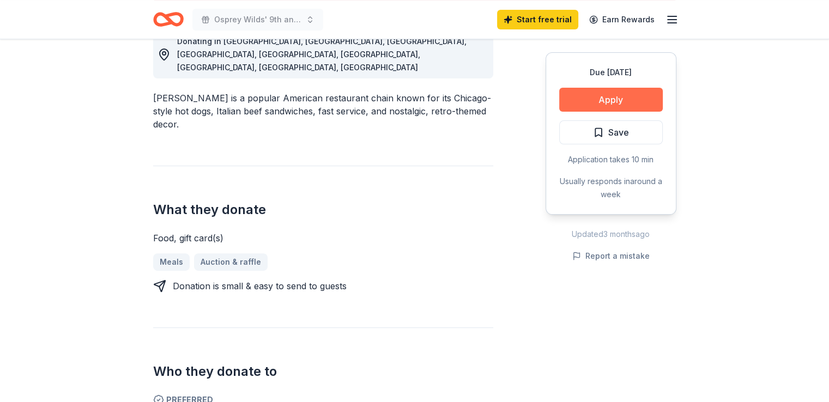
click at [609, 100] on button "Apply" at bounding box center [611, 100] width 104 height 24
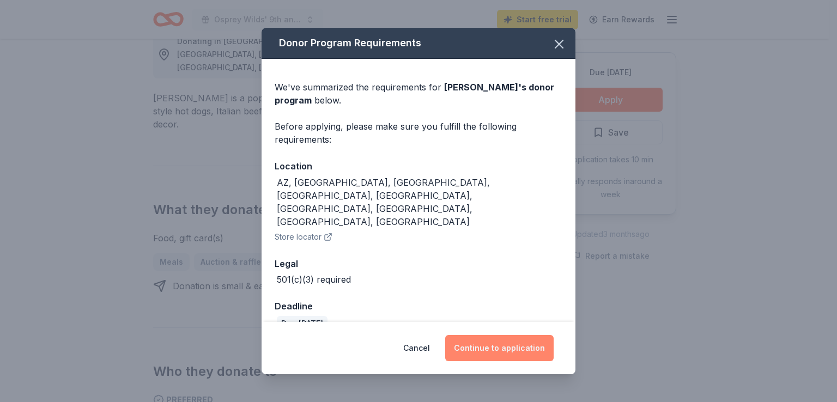
click at [506, 339] on button "Continue to application" at bounding box center [499, 348] width 108 height 26
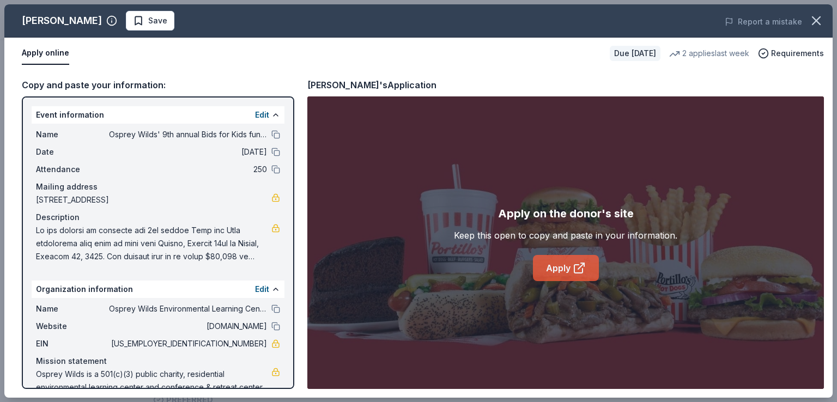
click at [562, 266] on link "Apply" at bounding box center [566, 268] width 66 height 26
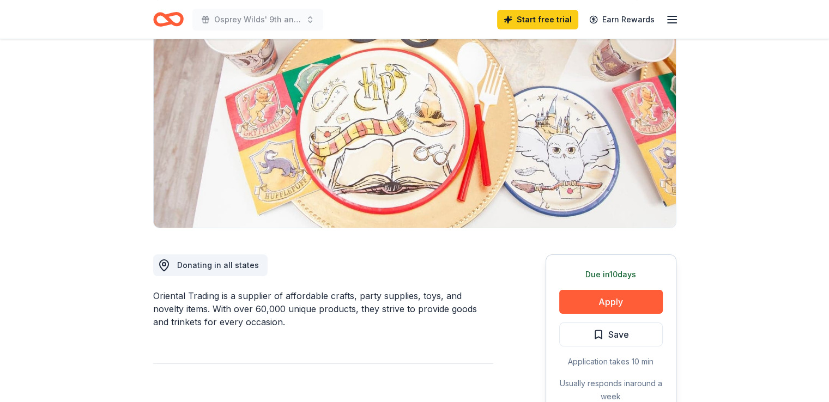
scroll to position [109, 0]
